Goal: Check status: Check status

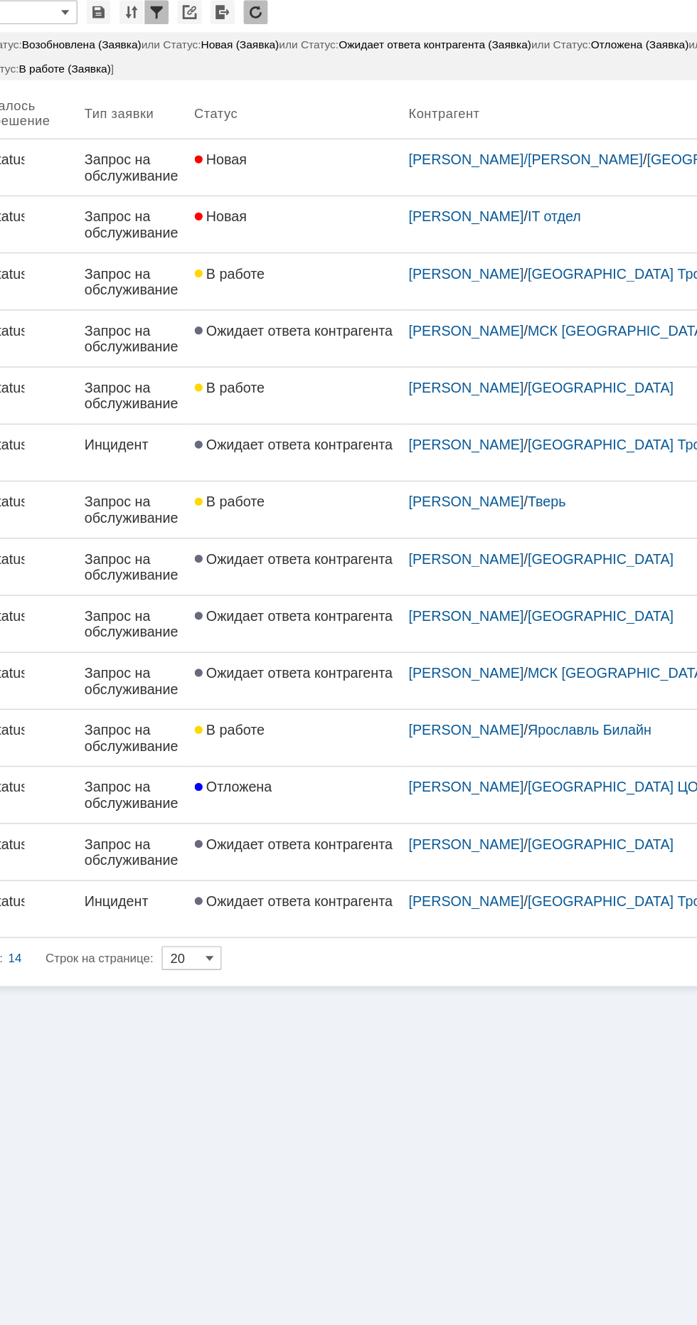
scroll to position [0, 11]
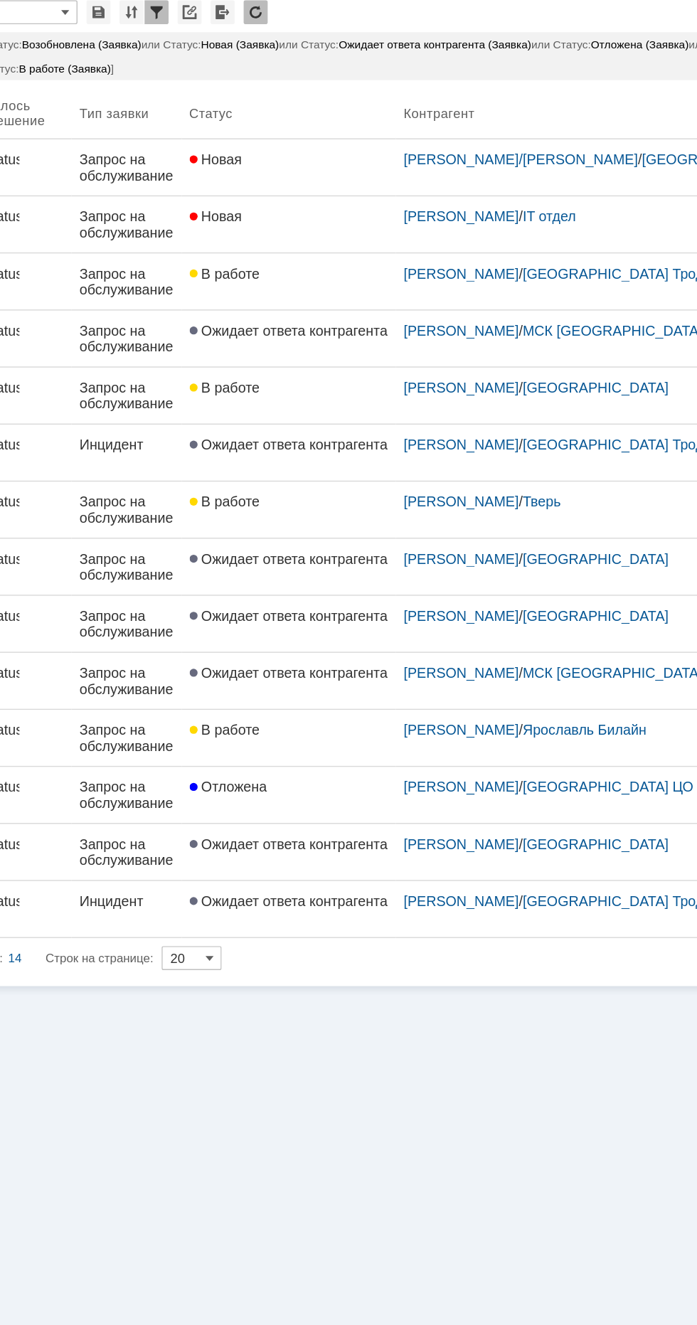
click at [369, 290] on div "Новая" at bounding box center [380, 287] width 141 height 11
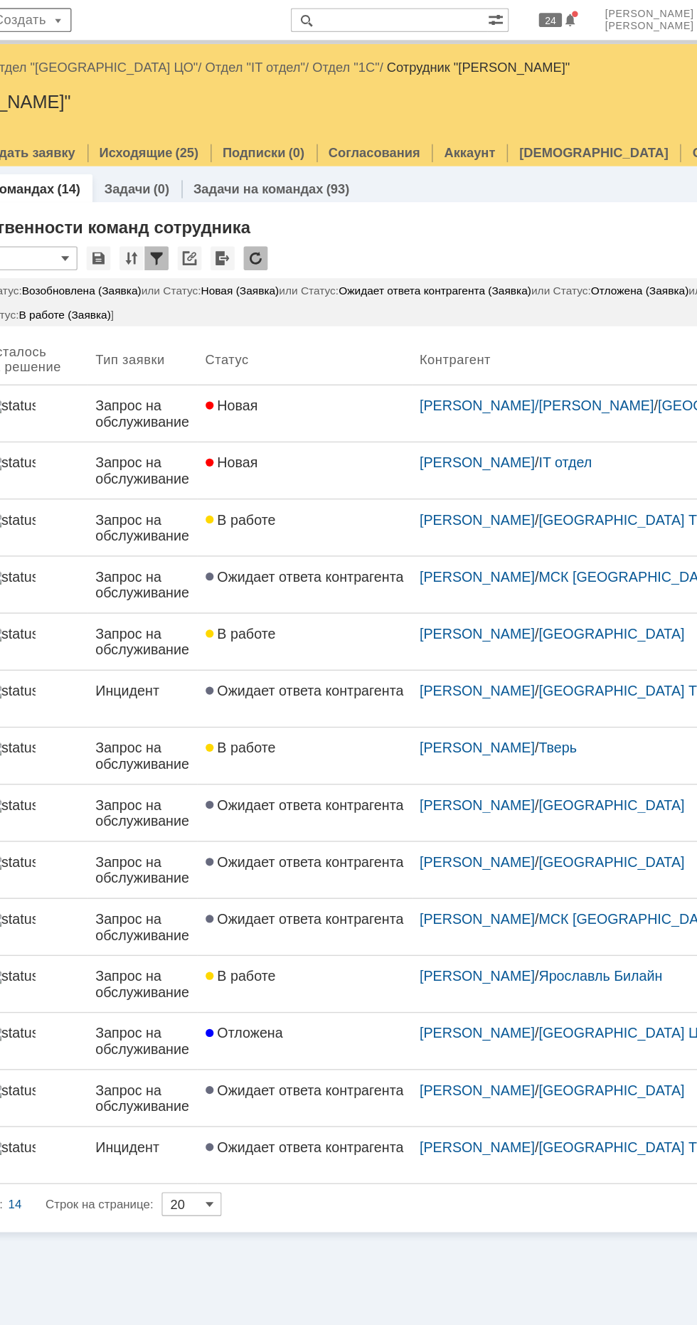
scroll to position [0, 17]
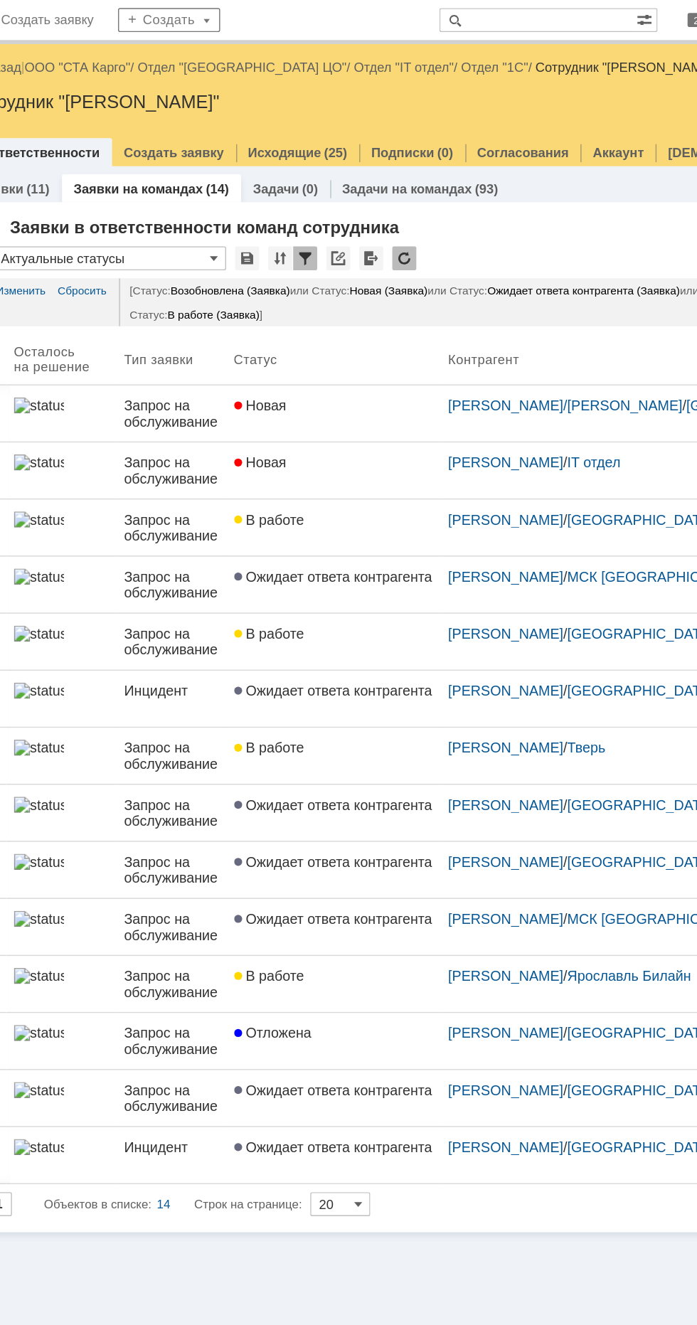
scroll to position [0, 67]
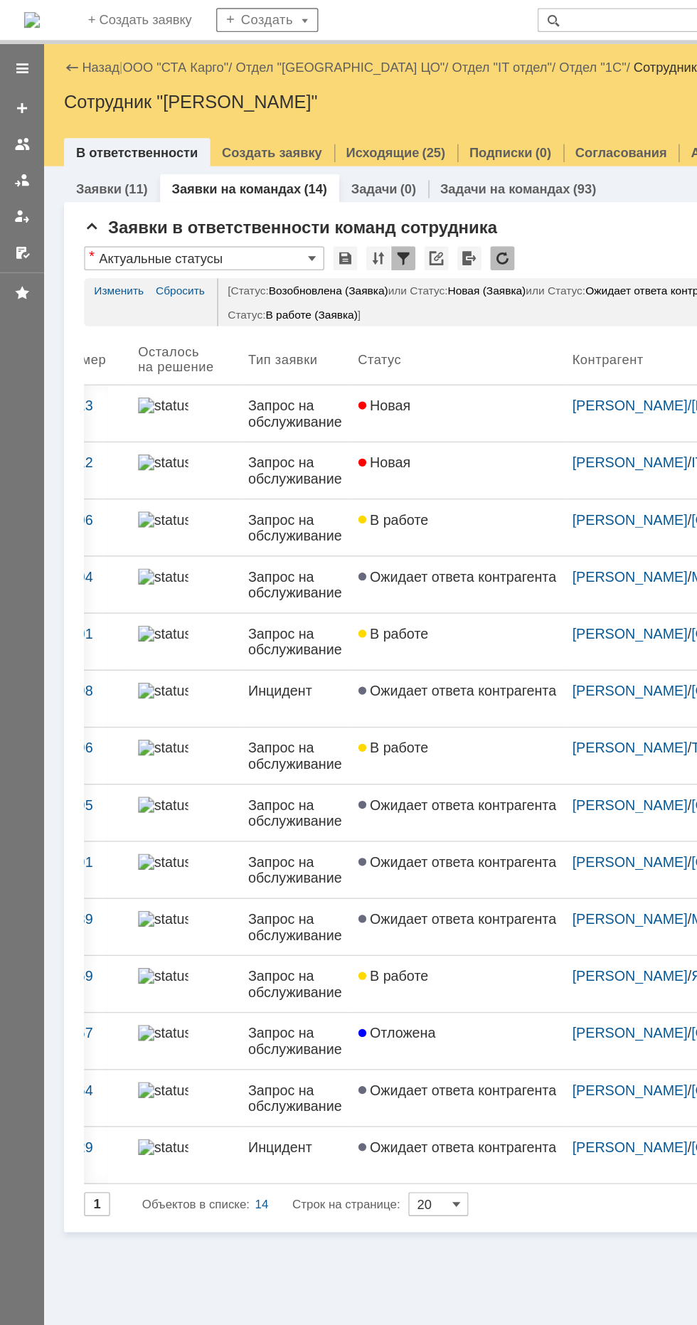
click at [127, 51] on link "ООО "СТА Карго"" at bounding box center [124, 48] width 75 height 11
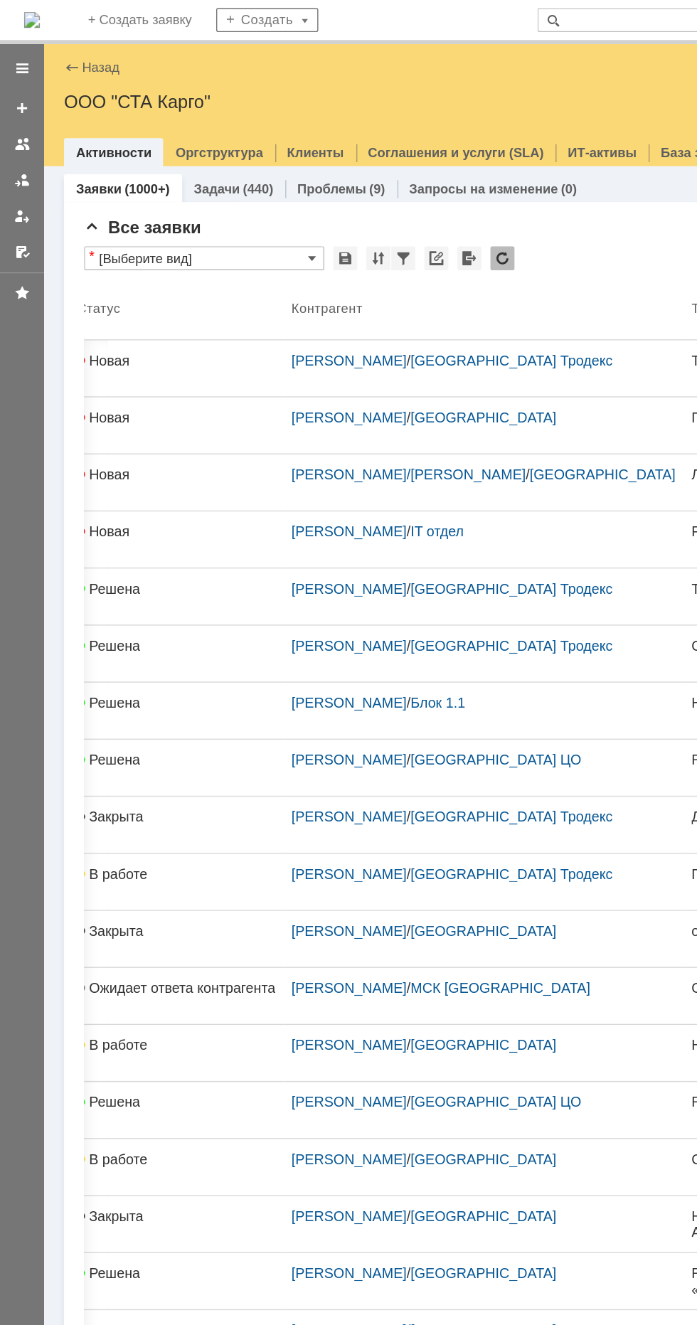
click at [171, 255] on div "Новая" at bounding box center [125, 255] width 141 height 11
